Goal: Information Seeking & Learning: Understand process/instructions

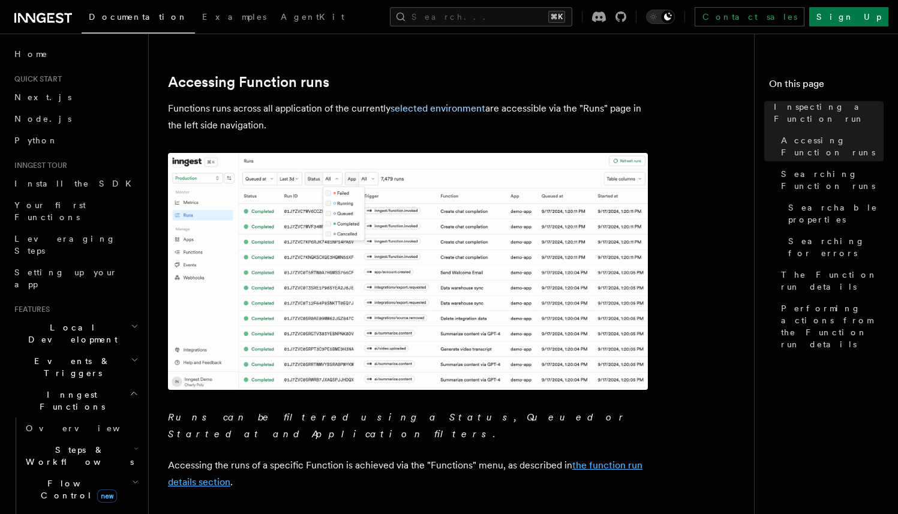
scroll to position [132, 0]
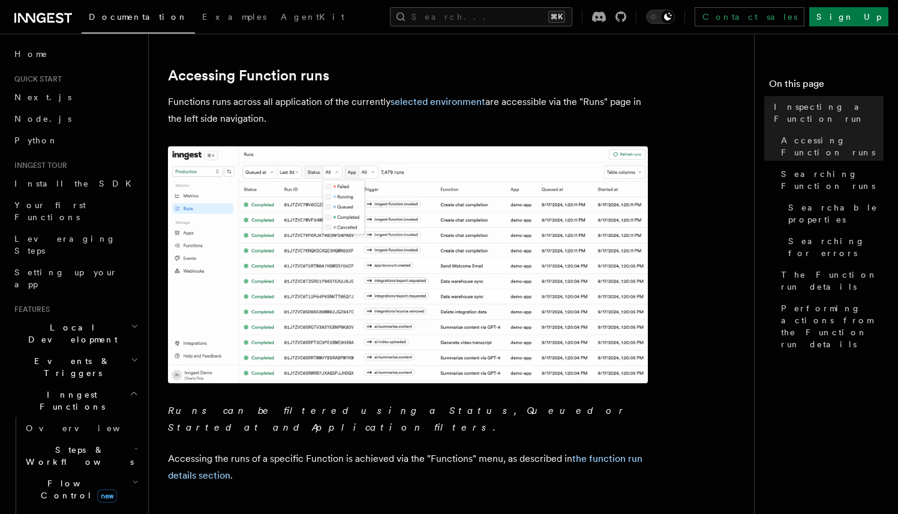
click at [337, 407] on em "Runs can be filtered using a Status, Queued or Started at and Application filte…" at bounding box center [398, 419] width 460 height 28
copy em "Queued"
click at [492, 19] on button "Search... ⌘K" at bounding box center [481, 16] width 182 height 19
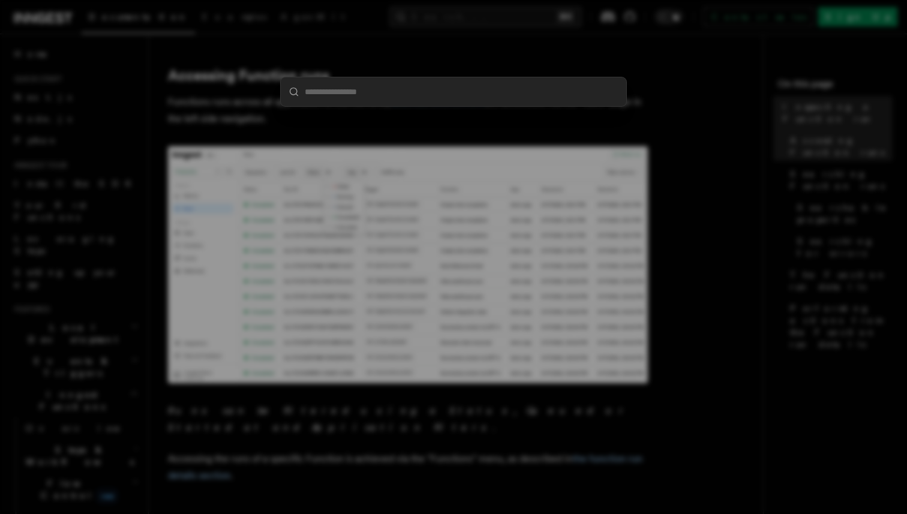
type input "******"
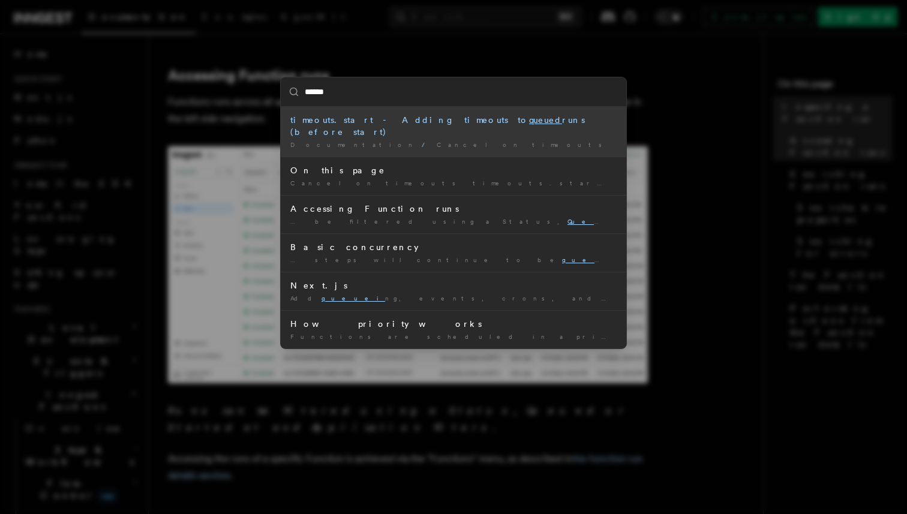
click at [494, 140] on div "Documentation / Cancel on timeouts /" at bounding box center [453, 144] width 326 height 9
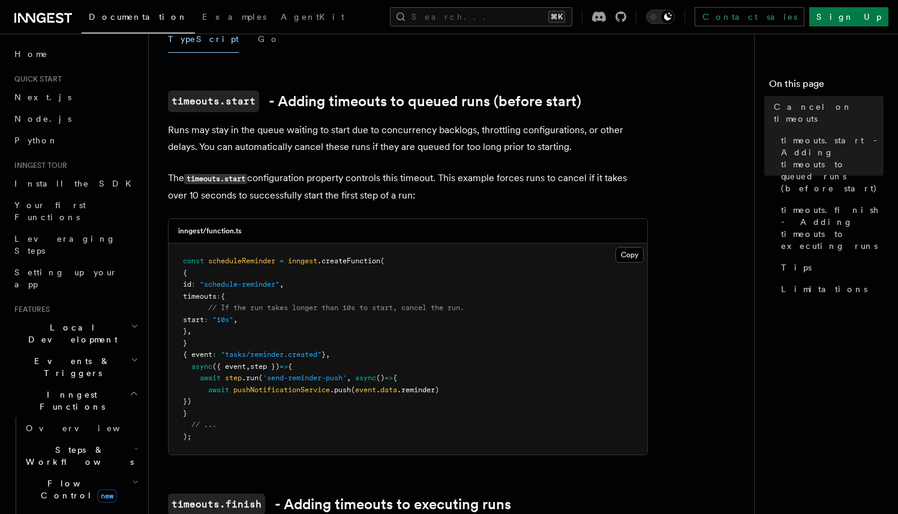
scroll to position [252, 0]
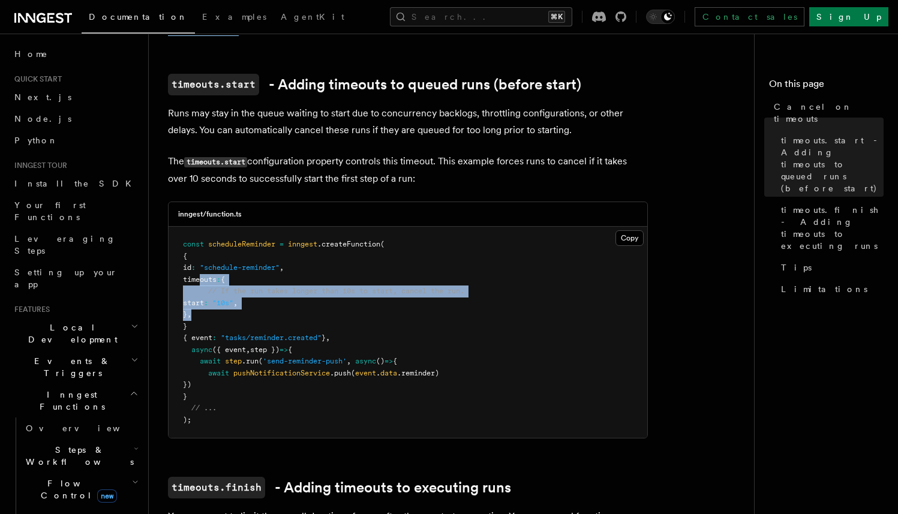
drag, startPoint x: 199, startPoint y: 265, endPoint x: 222, endPoint y: 299, distance: 41.1
click at [222, 299] on pre "const scheduleReminder = inngest .createFunction ( { id : "schedule-reminder" ,…" at bounding box center [408, 332] width 479 height 211
copy code "timeouts : { // If the run takes longer than 10s to start, cancel the run. star…"
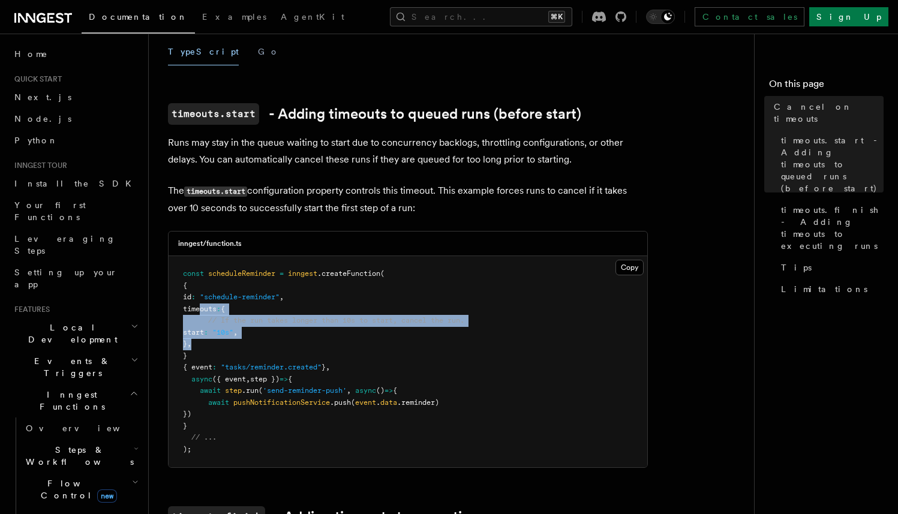
scroll to position [229, 0]
